Goal: Information Seeking & Learning: Find specific fact

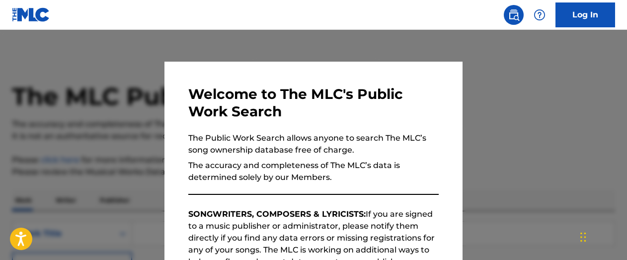
scroll to position [6, 0]
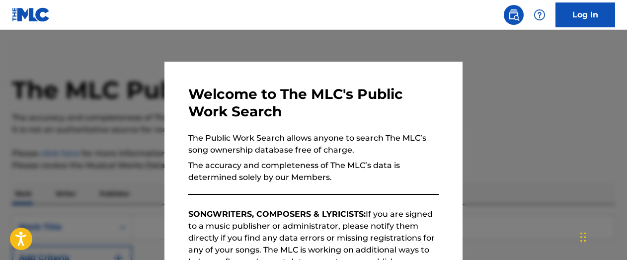
click at [495, 150] on div at bounding box center [313, 160] width 627 height 260
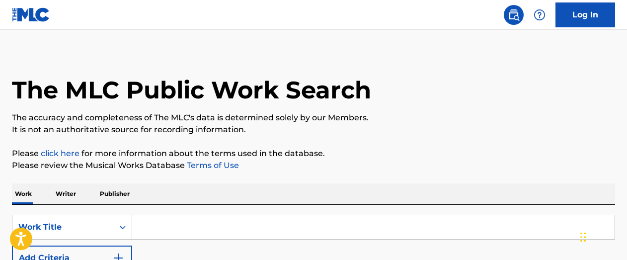
click at [170, 230] on input "Search Form" at bounding box center [373, 227] width 482 height 24
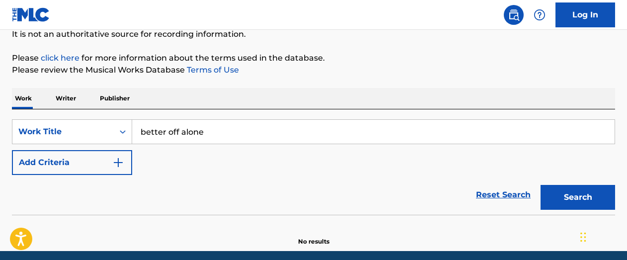
scroll to position [110, 0]
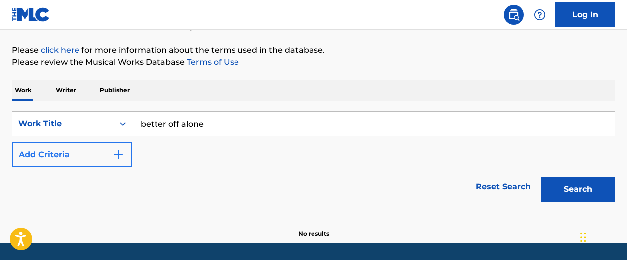
type input "better off alone"
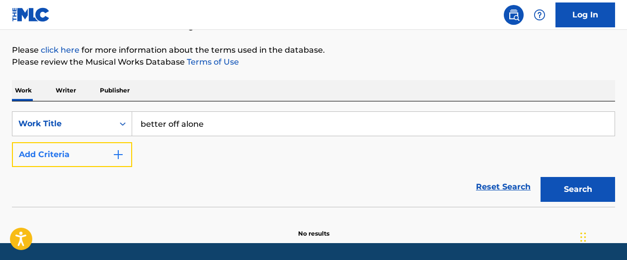
click at [128, 149] on button "Add Criteria" at bounding box center [72, 154] width 120 height 25
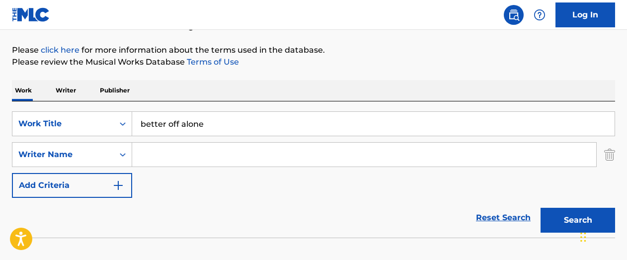
click at [155, 157] on input "Search Form" at bounding box center [364, 155] width 464 height 24
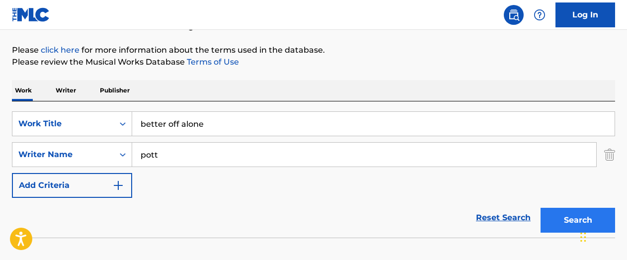
type input "pott"
click at [571, 224] on button "Search" at bounding box center [578, 220] width 75 height 25
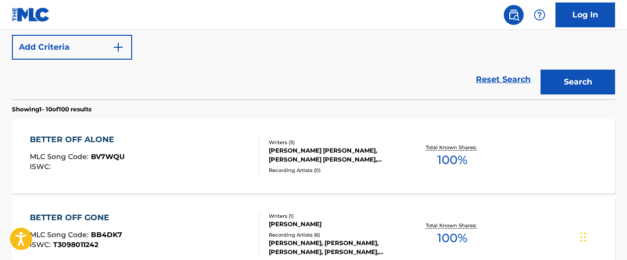
scroll to position [251, 0]
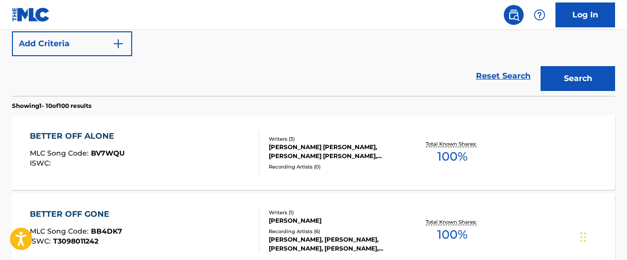
click at [84, 134] on div "BETTER OFF ALONE" at bounding box center [77, 136] width 95 height 12
